Goal: Contribute content

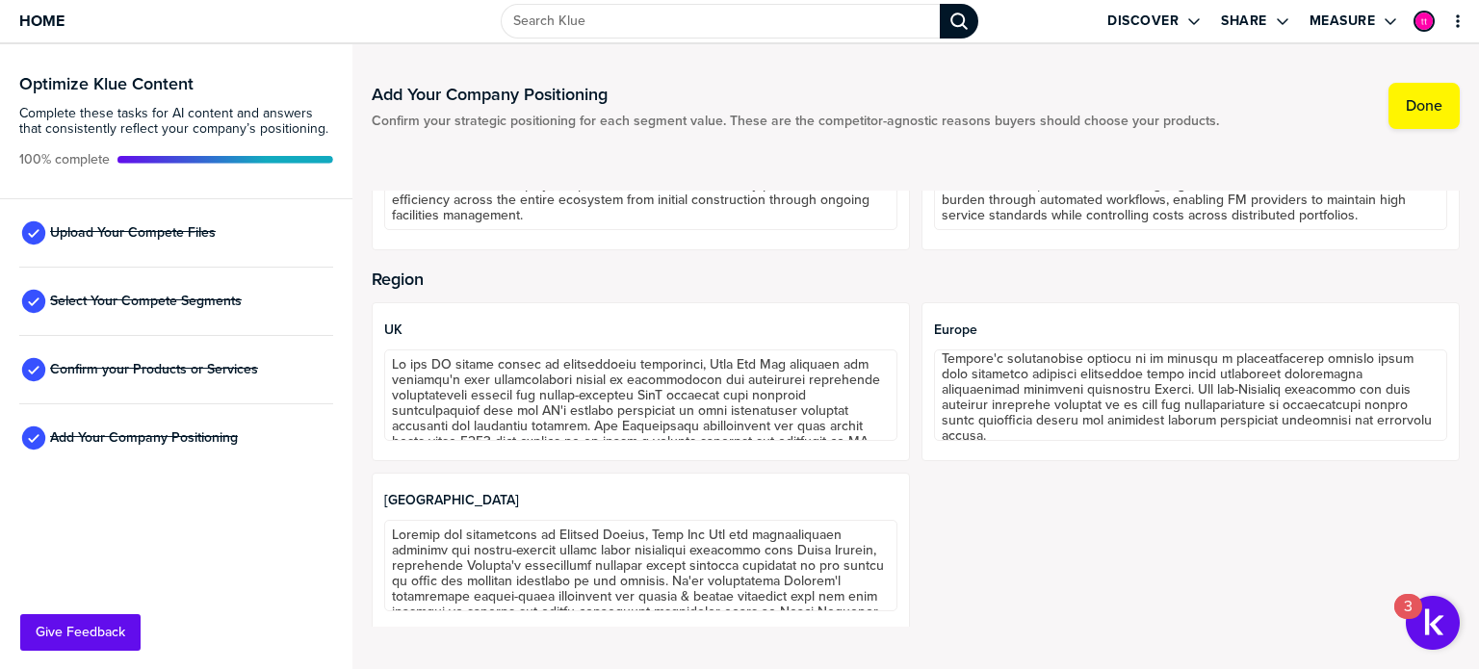
scroll to position [185, 0]
click at [190, 230] on span "Upload Your Compete Files" at bounding box center [133, 232] width 166 height 15
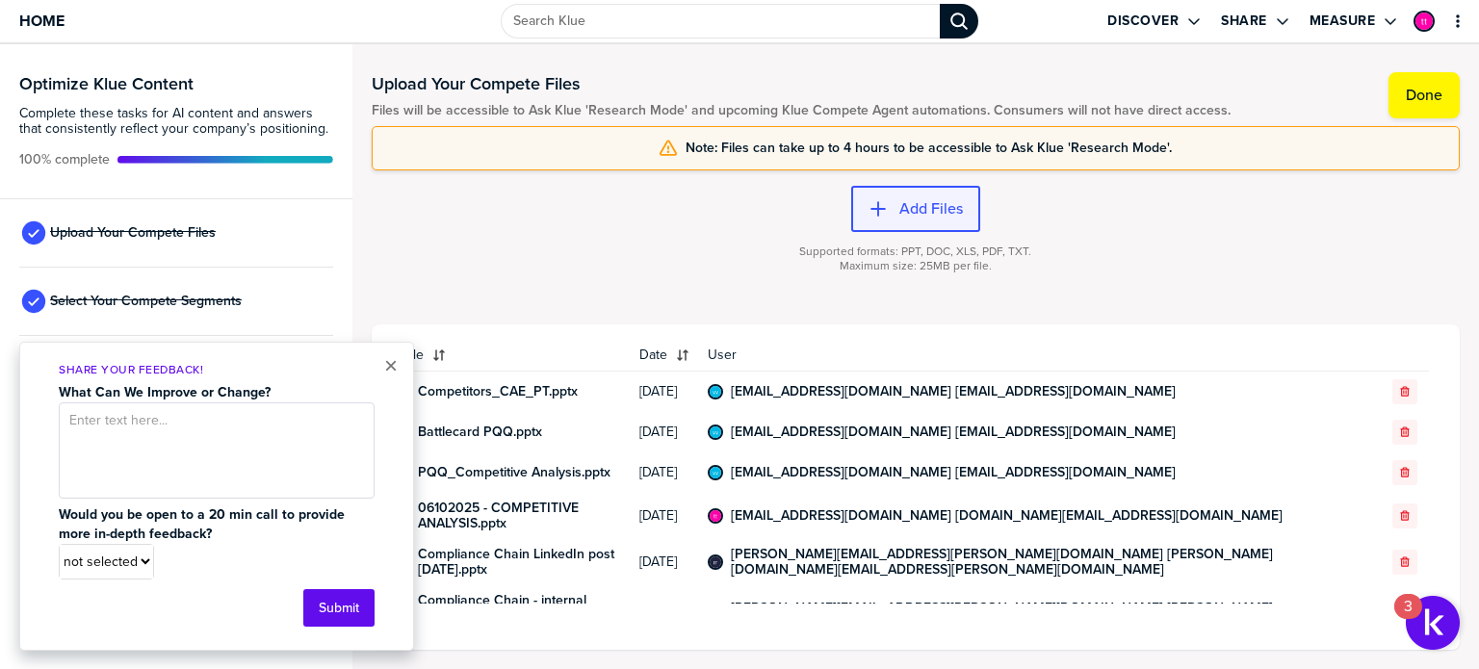
click at [921, 203] on label "Add Files" at bounding box center [932, 208] width 64 height 19
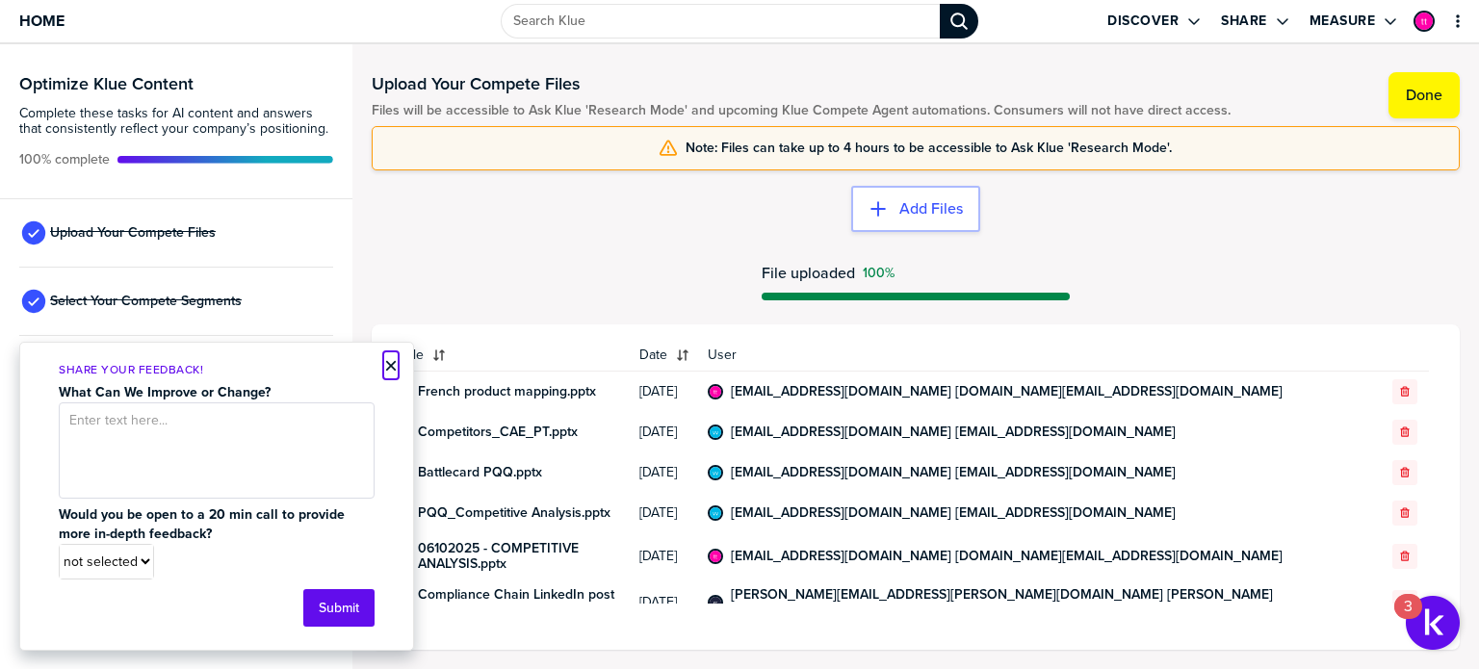
click at [391, 373] on button "×" at bounding box center [390, 365] width 13 height 23
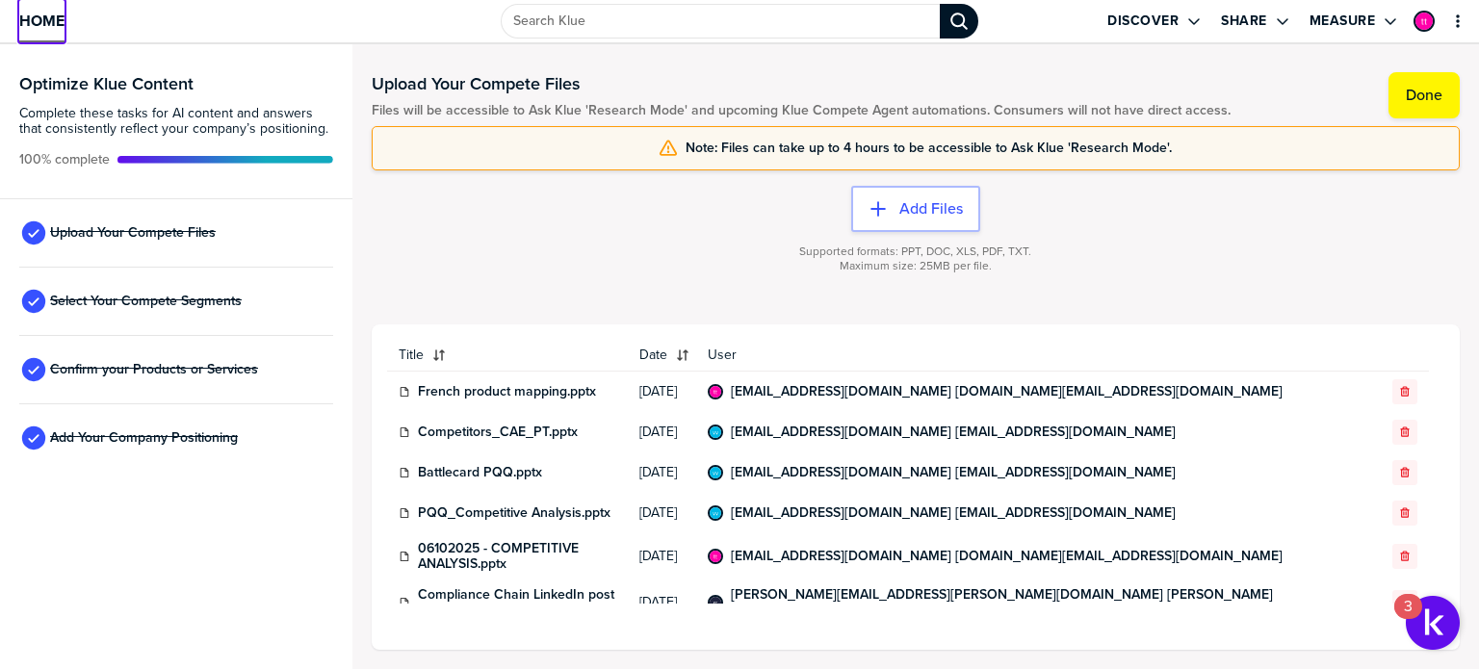
click at [53, 13] on span "Home" at bounding box center [41, 21] width 45 height 16
